Goal: Find specific page/section

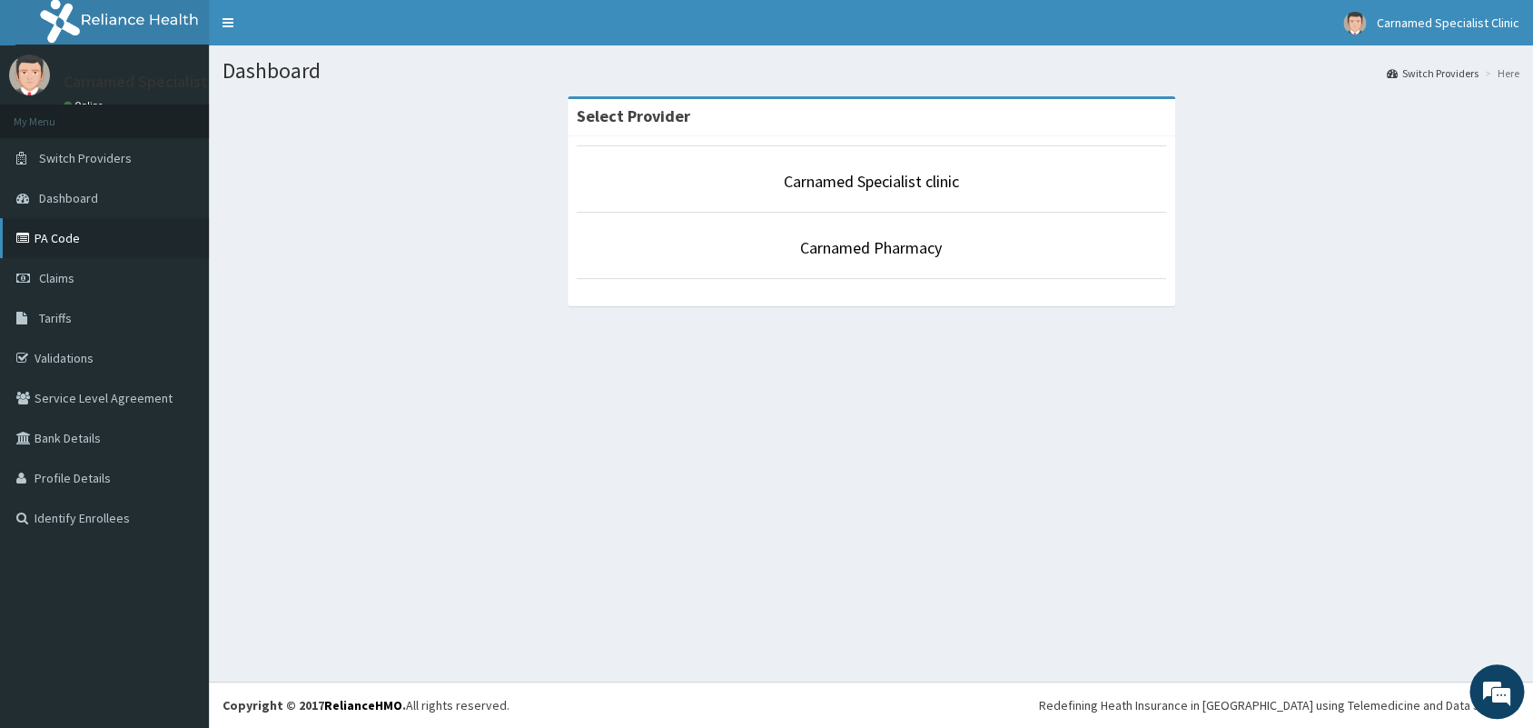
click at [146, 225] on link "PA Code" at bounding box center [104, 238] width 209 height 40
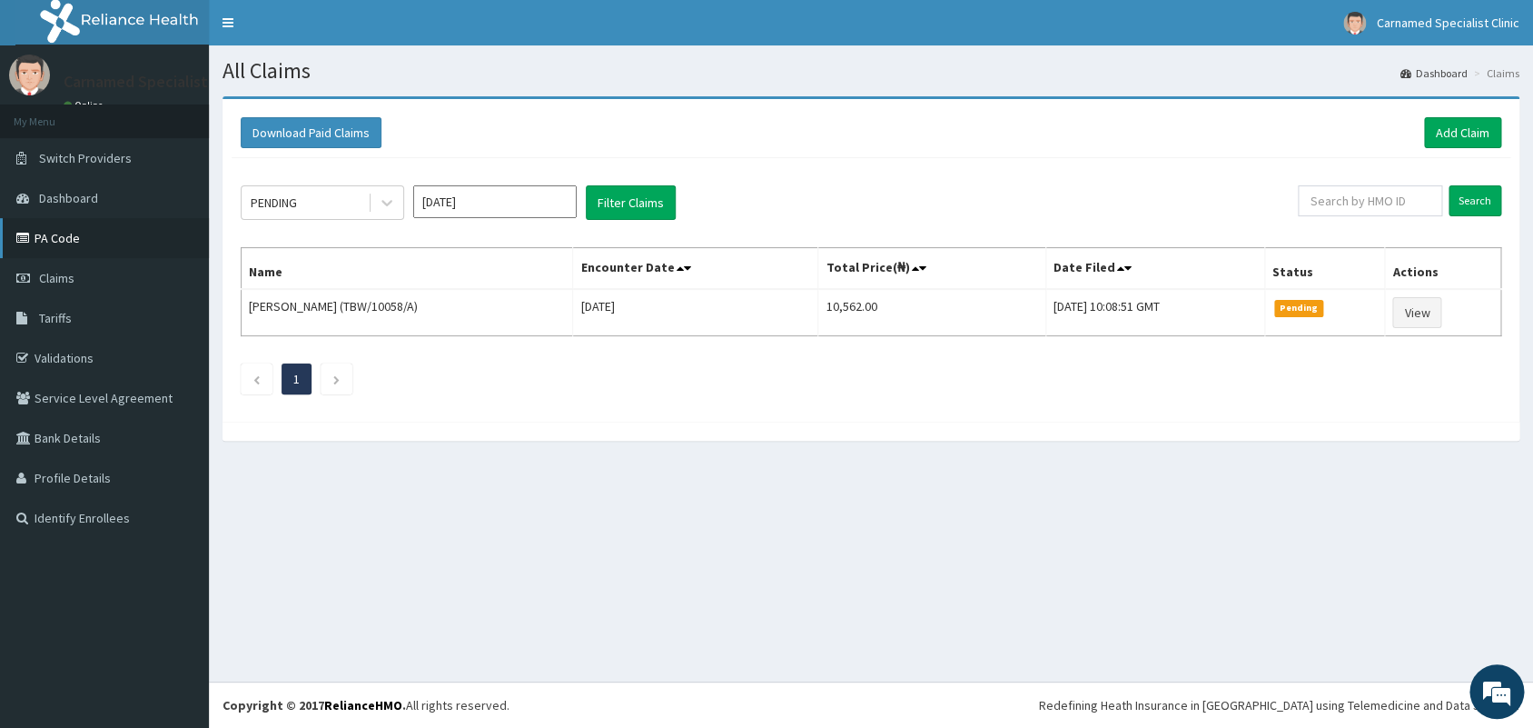
click at [62, 244] on link "PA Code" at bounding box center [104, 238] width 209 height 40
